Goal: Transaction & Acquisition: Book appointment/travel/reservation

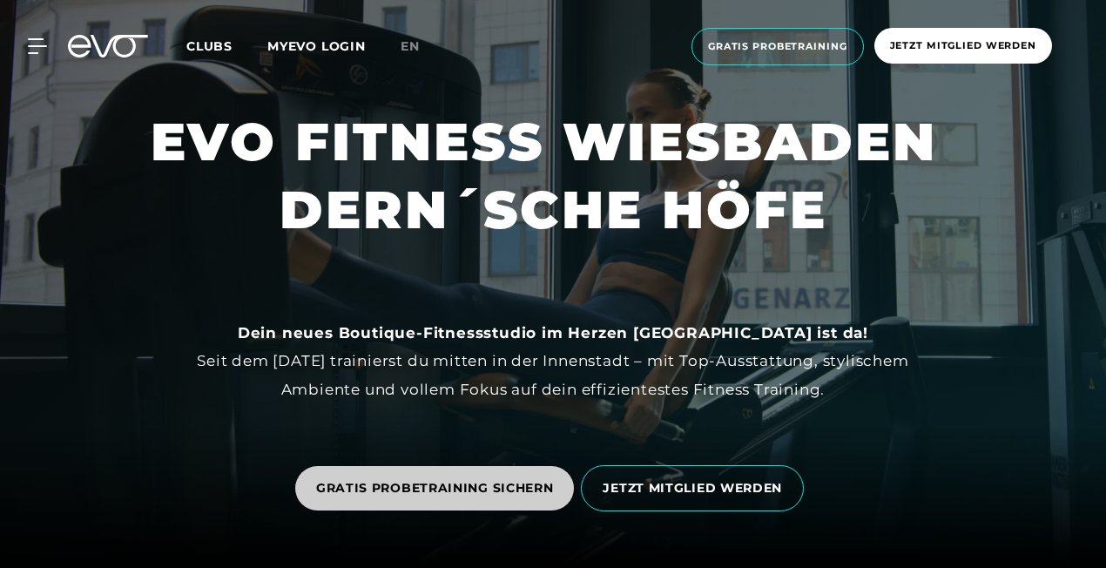
click at [462, 470] on link "GRATIS PROBETRAINING SICHERN" at bounding box center [435, 488] width 280 height 44
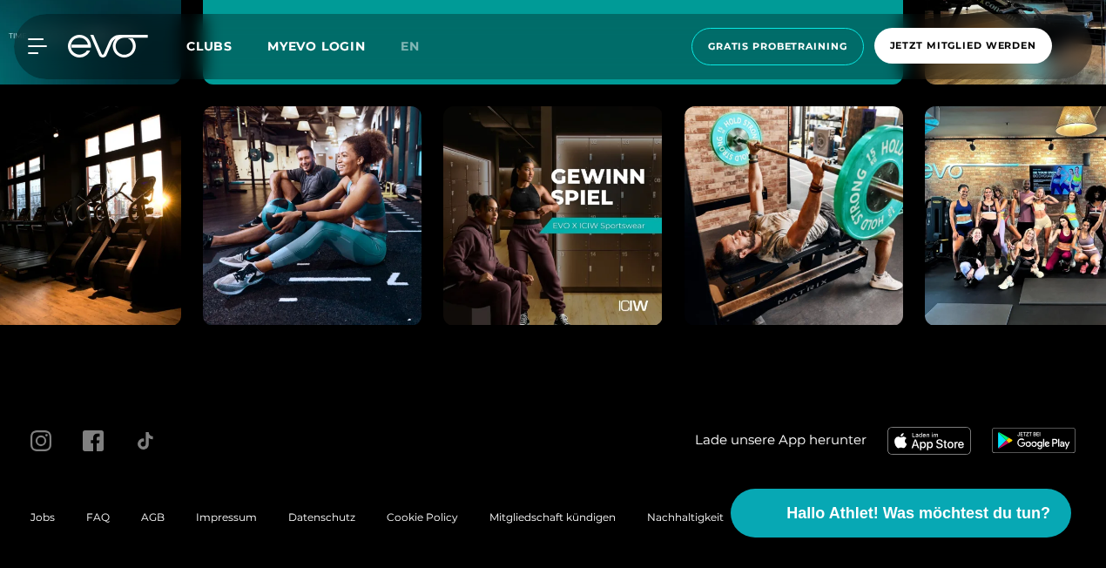
scroll to position [7847, 0]
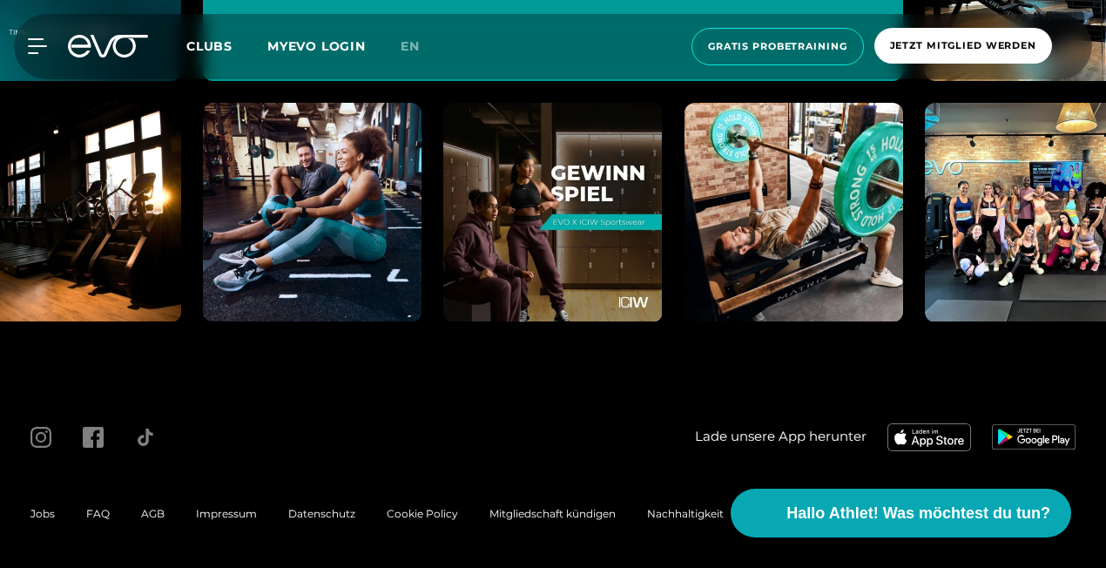
click at [212, 509] on span "Impressum" at bounding box center [226, 513] width 61 height 13
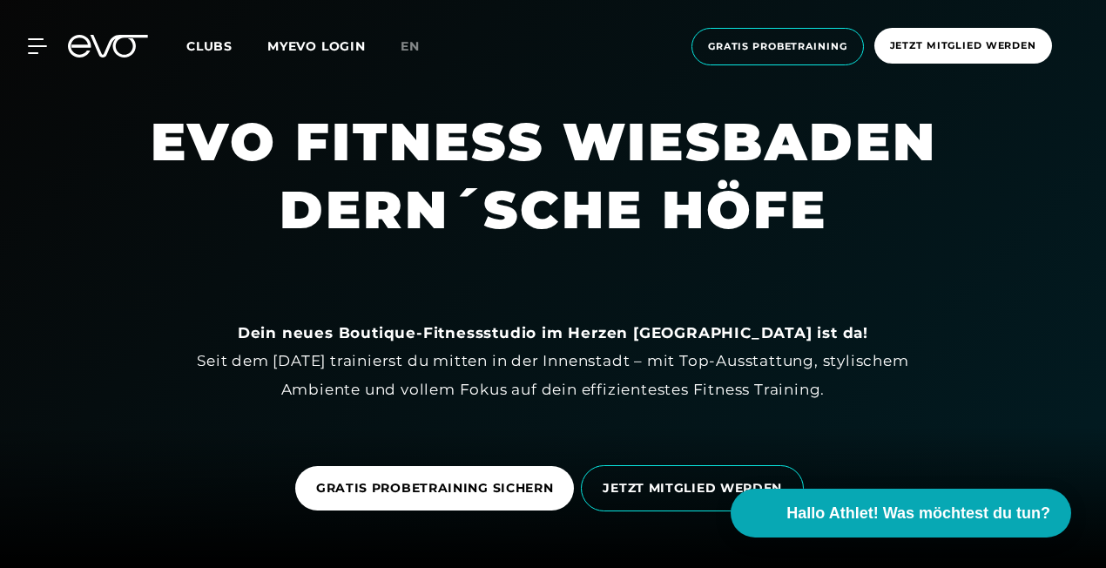
click at [220, 44] on span "Clubs" at bounding box center [209, 46] width 46 height 16
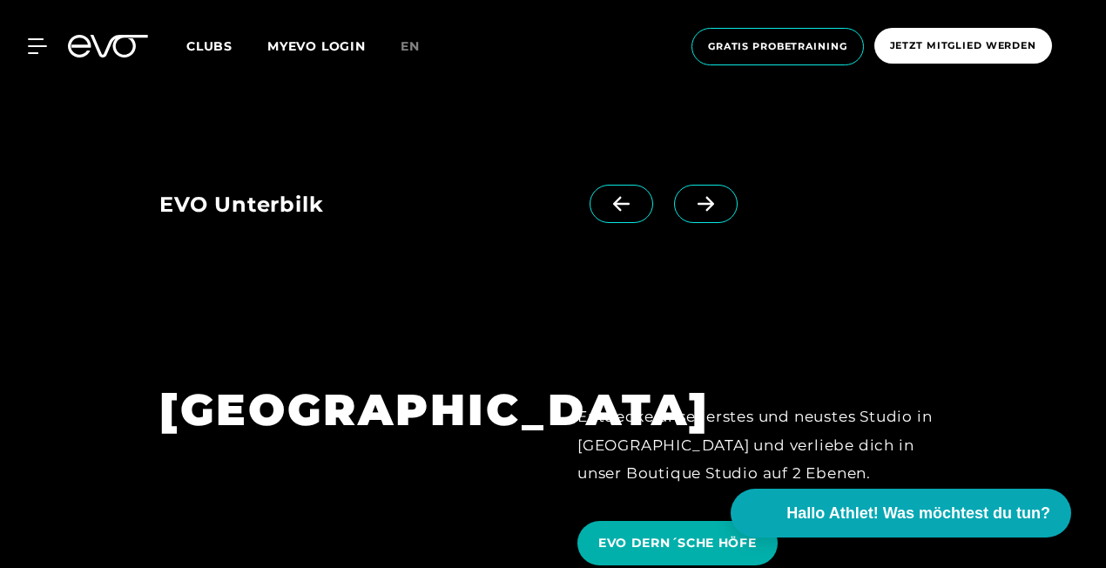
scroll to position [3368, 0]
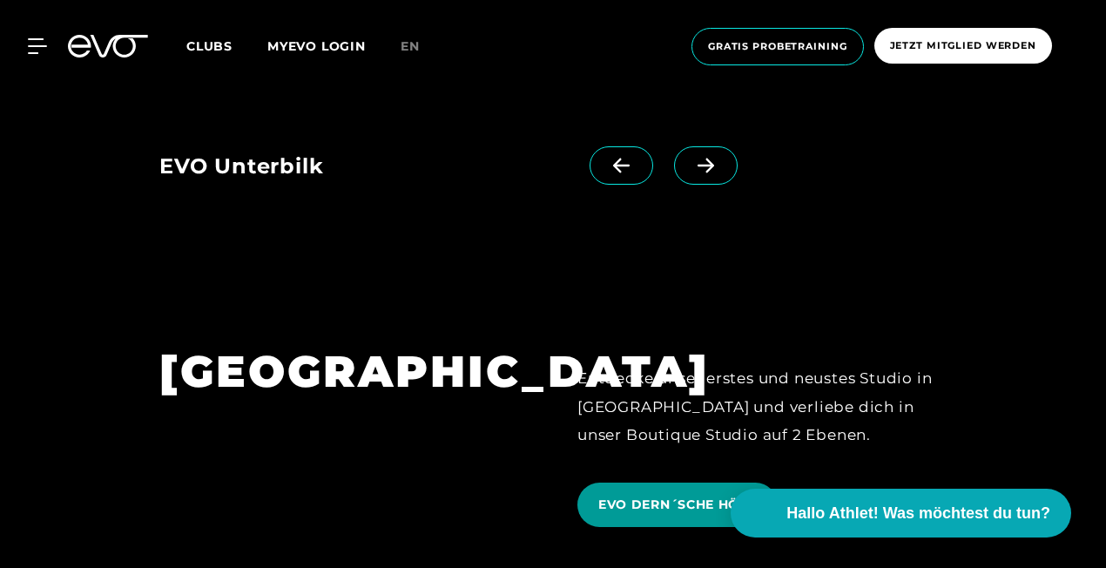
click at [669, 483] on span "EVO DERN´SCHE HÖFE" at bounding box center [678, 505] width 200 height 44
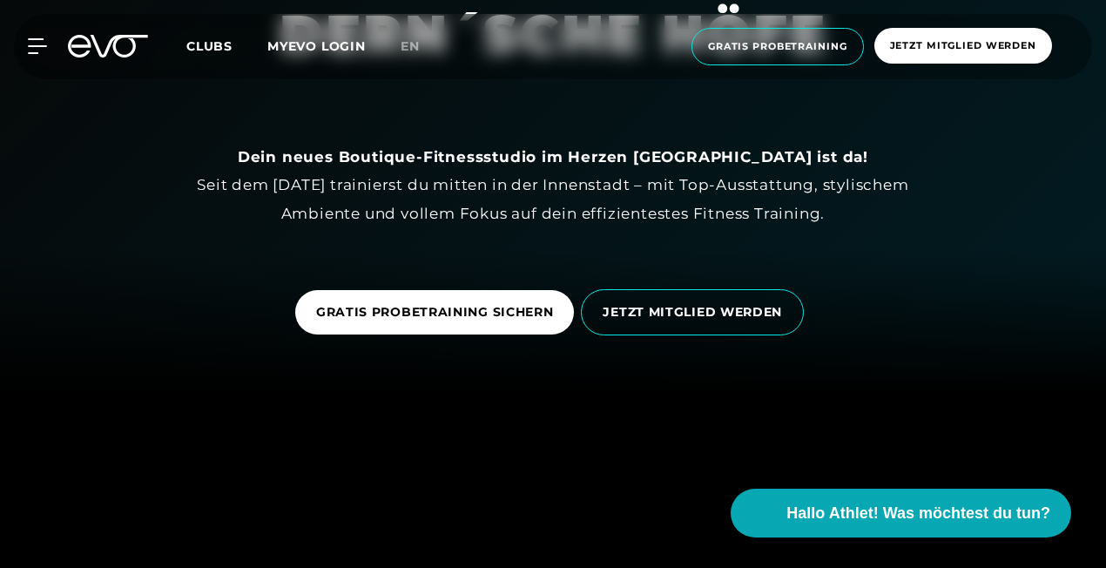
scroll to position [174, 0]
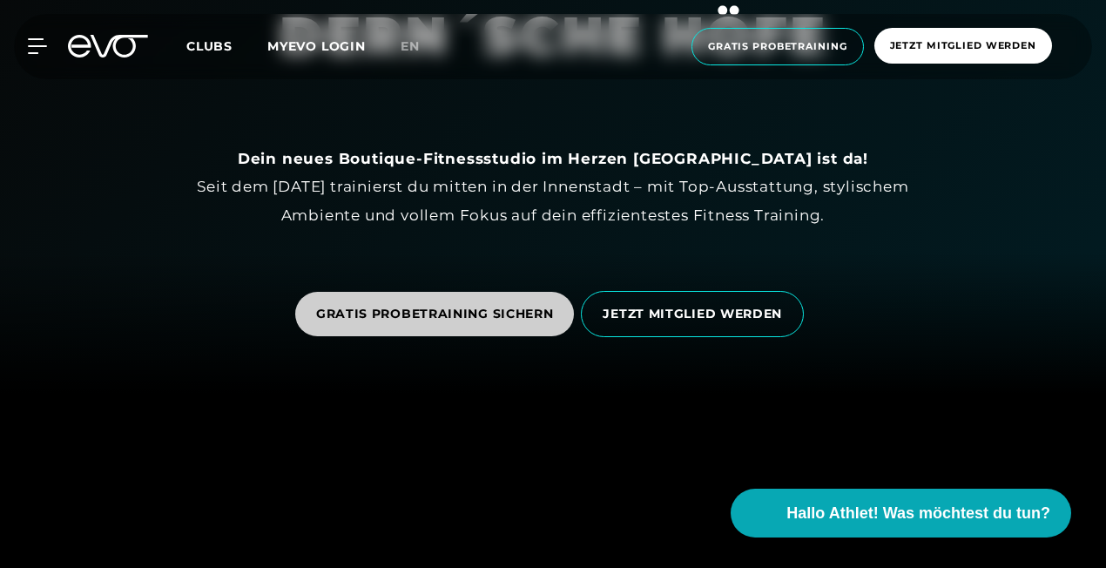
click at [463, 322] on span "GRATIS PROBETRAINING SICHERN" at bounding box center [435, 314] width 238 height 18
